Goal: Task Accomplishment & Management: Manage account settings

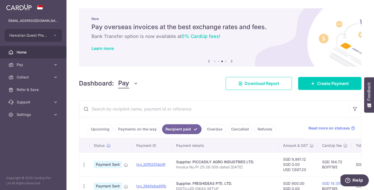
scroll to position [83, 0]
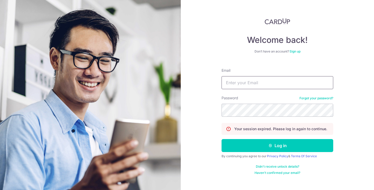
click at [238, 86] on input "Email" at bounding box center [278, 82] width 112 height 13
type input "[EMAIL_ADDRESS][DOMAIN_NAME]"
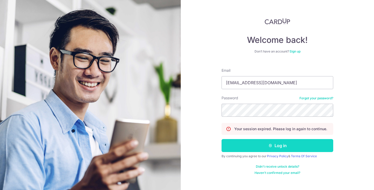
click at [279, 146] on button "Log in" at bounding box center [278, 145] width 112 height 13
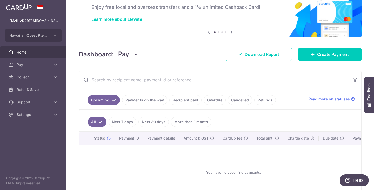
click at [189, 105] on link "Recipient paid" at bounding box center [185, 100] width 32 height 10
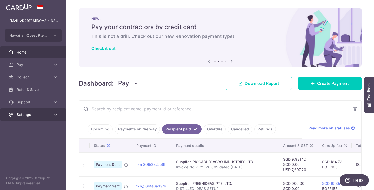
click at [56, 114] on icon at bounding box center [55, 114] width 5 height 5
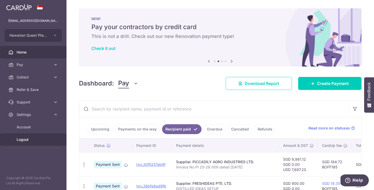
click at [25, 139] on span "Logout" at bounding box center [34, 139] width 34 height 5
